Goal: Information Seeking & Learning: Learn about a topic

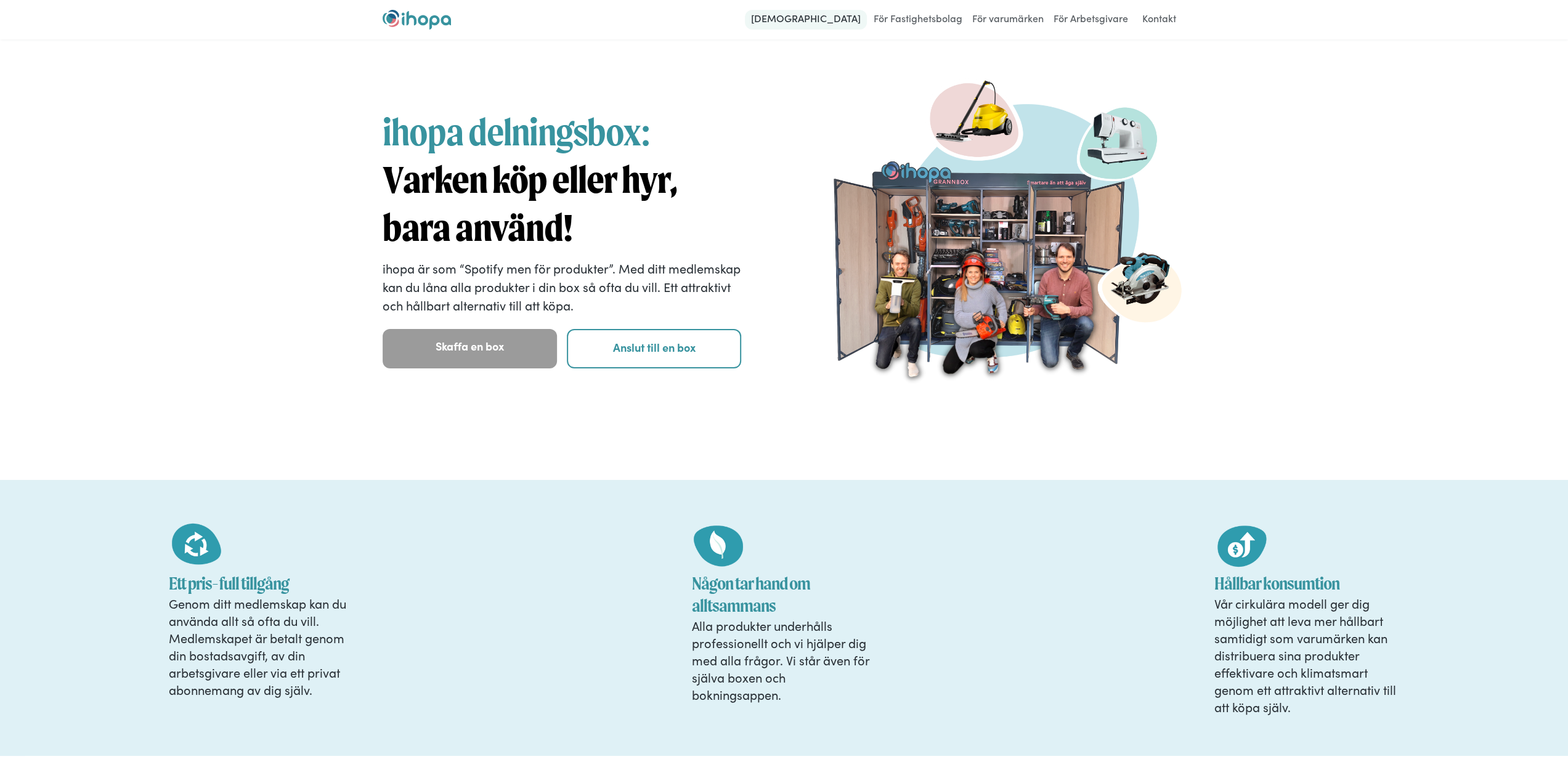
click at [850, 18] on link "[DEMOGRAPHIC_DATA]" at bounding box center [806, 19] width 122 height 19
click at [0, 0] on div at bounding box center [0, 0] width 0 height 0
click at [1080, 21] on link "För Arbetsgivare" at bounding box center [1091, 19] width 81 height 19
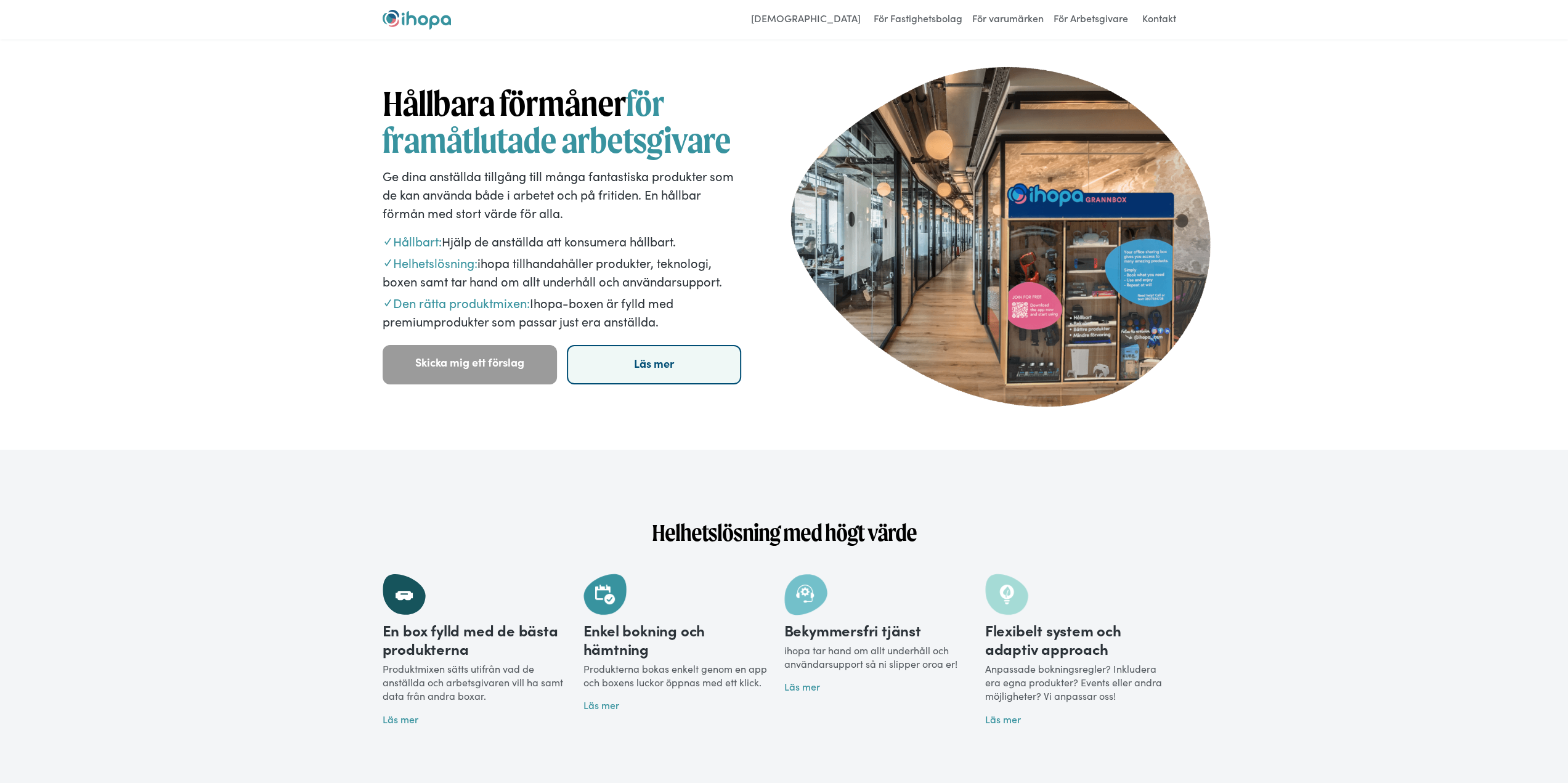
click at [661, 376] on link "Läs mer" at bounding box center [654, 364] width 175 height 39
click at [827, 20] on link "[DEMOGRAPHIC_DATA]" at bounding box center [806, 19] width 122 height 19
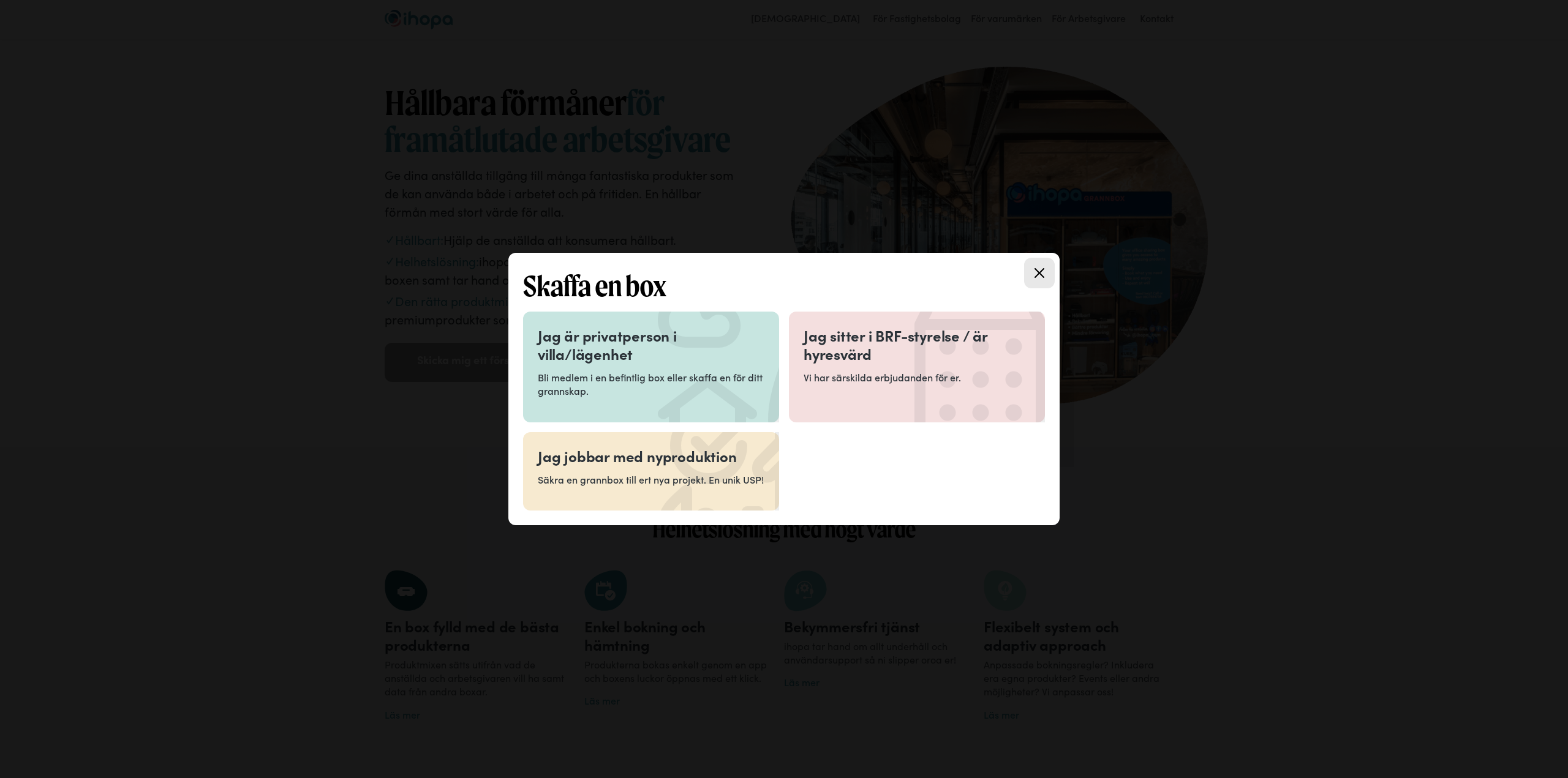
click at [595, 348] on h3 "Jag är privatperson i villa/lägenhet" at bounding box center [651, 344] width 227 height 36
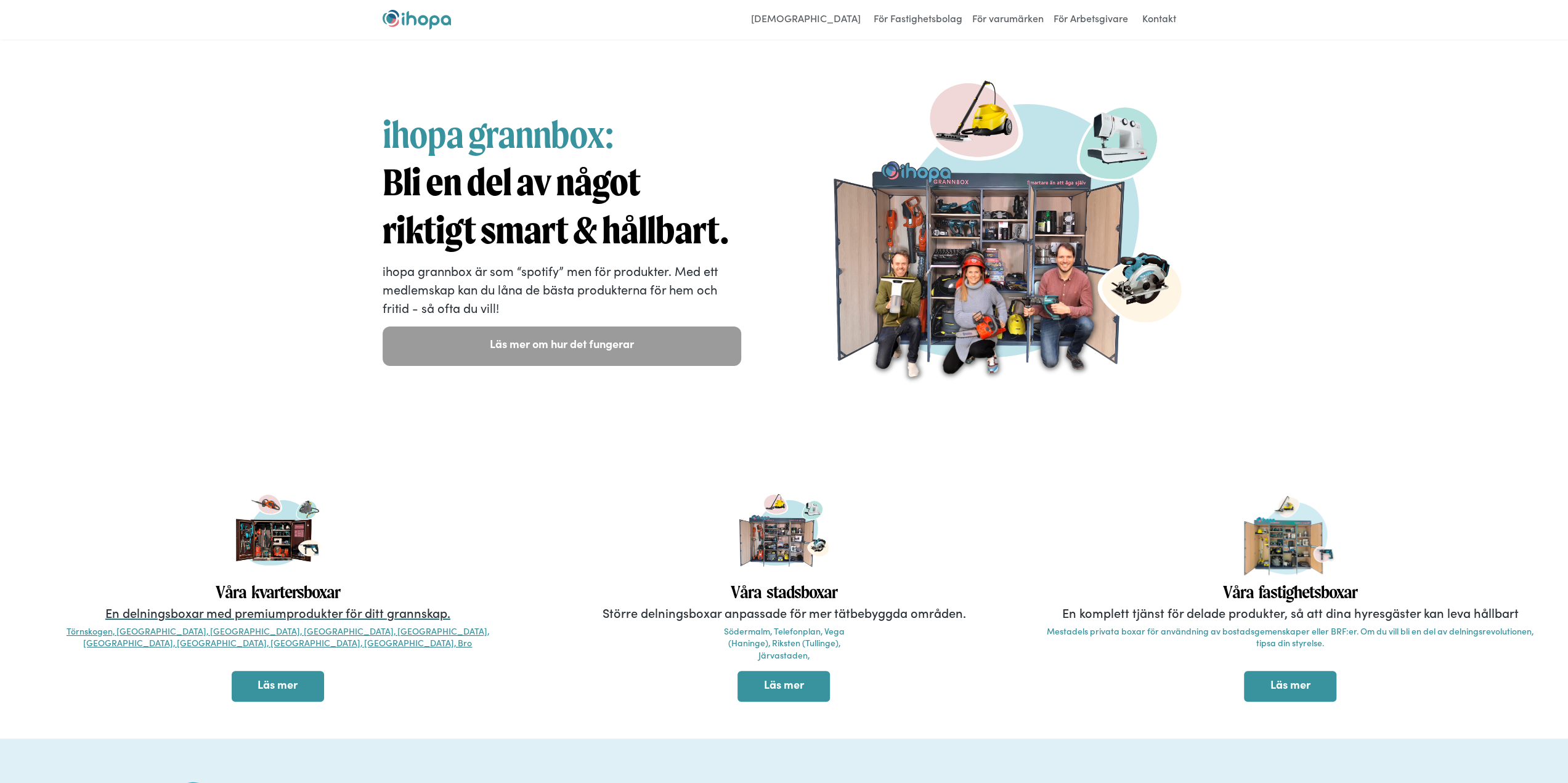
click at [247, 610] on p "En delningsboxar med premiumprodukter för ditt grannskap." at bounding box center [277, 613] width 494 height 17
